Goal: Task Accomplishment & Management: Use online tool/utility

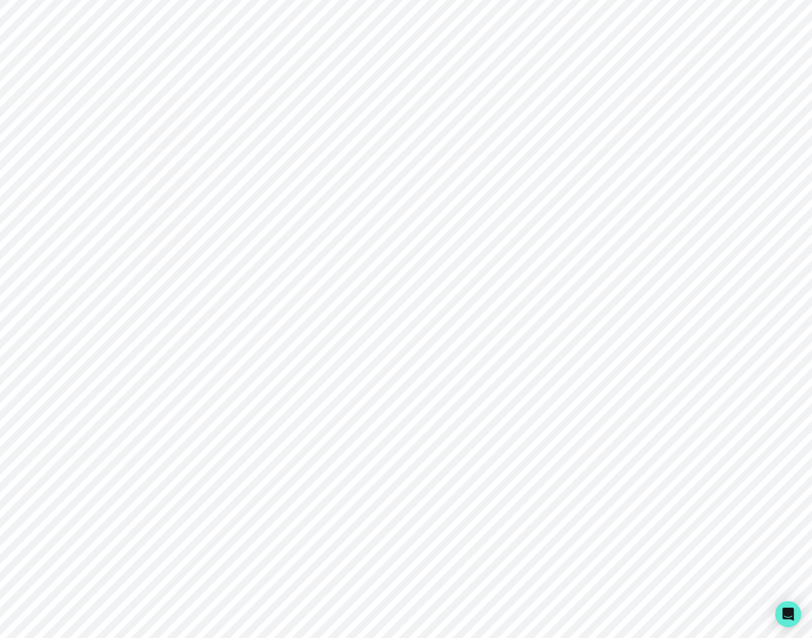
click at [94, 451] on div "Admin Data" at bounding box center [74, 454] width 117 height 13
click at [194, 125] on input "Search user by name or email" at bounding box center [474, 111] width 642 height 27
type input "[PERSON_NAME]"
drag, startPoint x: 205, startPoint y: 346, endPoint x: 148, endPoint y: 351, distance: 57.0
click at [148, 351] on div "[PERSON_NAME] Search user by name or email 1 Total Results < Previous Page Next…" at bounding box center [473, 235] width 659 height 314
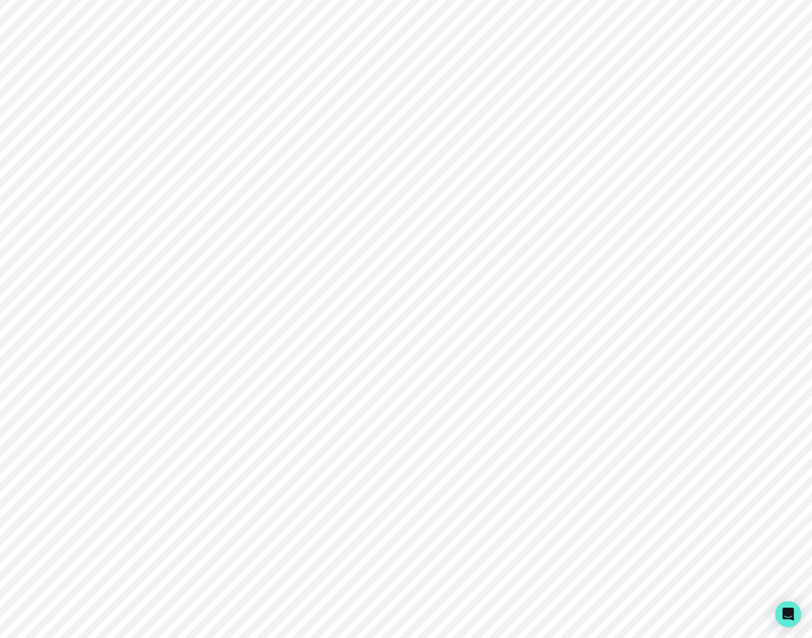
copy p "[PERSON_NAME]"
click at [241, 117] on input "[PERSON_NAME]" at bounding box center [474, 111] width 642 height 27
drag, startPoint x: 212, startPoint y: 122, endPoint x: 136, endPoint y: 127, distance: 75.9
click at [136, 127] on main "Users Calls Engagement Proposals Opportunities Engagements [PERSON_NAME] Search…" at bounding box center [473, 319] width 677 height 638
paste input "Iqra A"
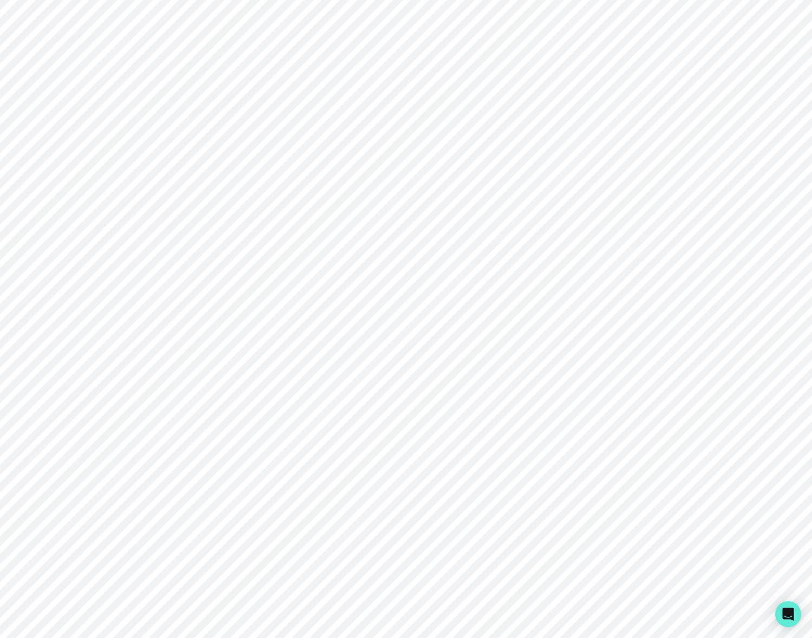
type input "[PERSON_NAME]"
click at [225, 265] on button "Impersonate" at bounding box center [205, 253] width 87 height 23
click at [257, 366] on button "Impersonate" at bounding box center [249, 368] width 71 height 22
